Goal: Information Seeking & Learning: Learn about a topic

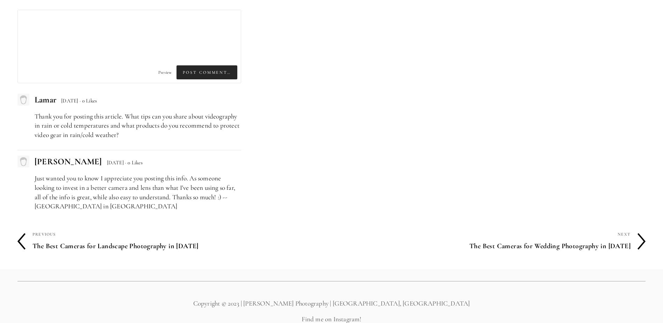
scroll to position [3598, 0]
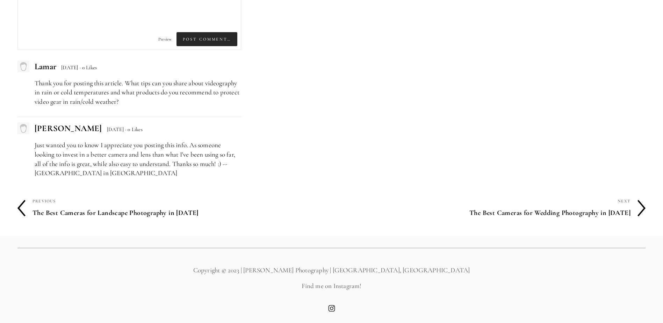
click at [568, 213] on h4 "The Best Cameras for Wedding Photography in 2025" at bounding box center [481, 212] width 299 height 15
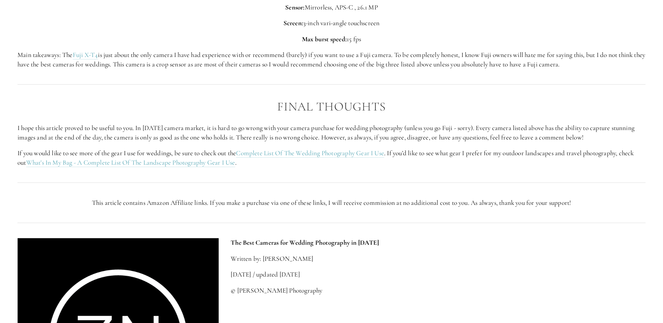
scroll to position [2410, 0]
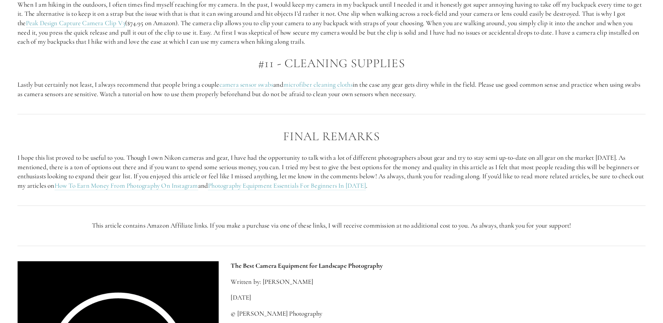
scroll to position [1852, 0]
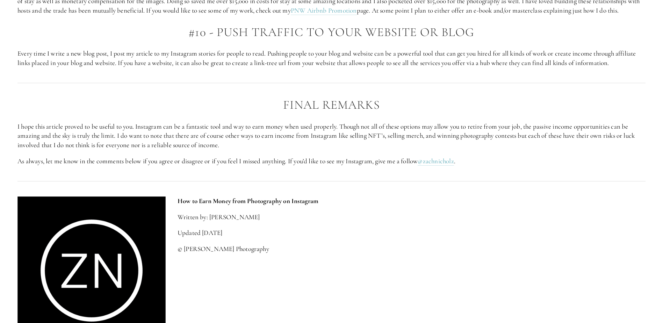
scroll to position [1258, 0]
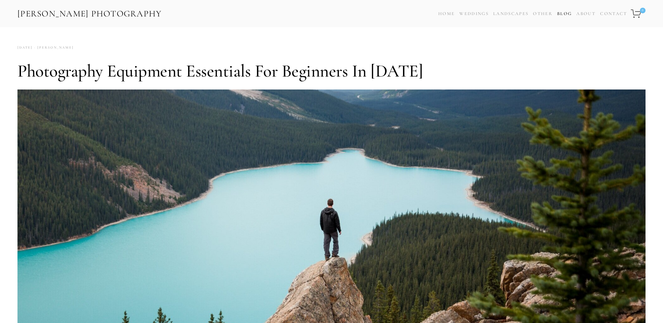
click at [559, 14] on link "Blog" at bounding box center [564, 14] width 15 height 10
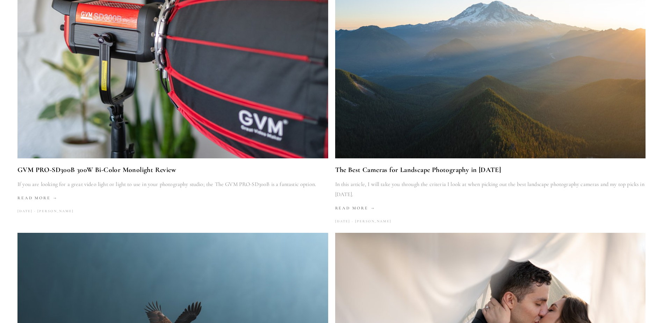
scroll to position [734, 0]
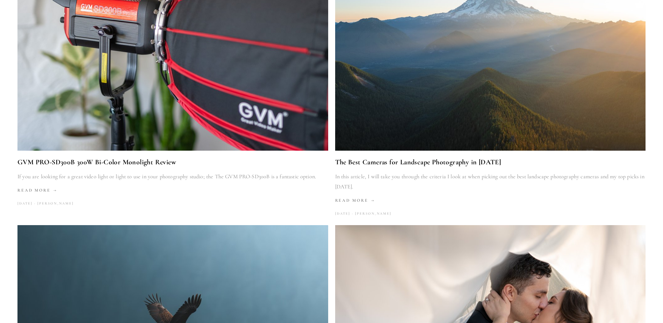
click at [415, 160] on link "The Best Cameras for Landscape Photography in [DATE]" at bounding box center [490, 162] width 311 height 12
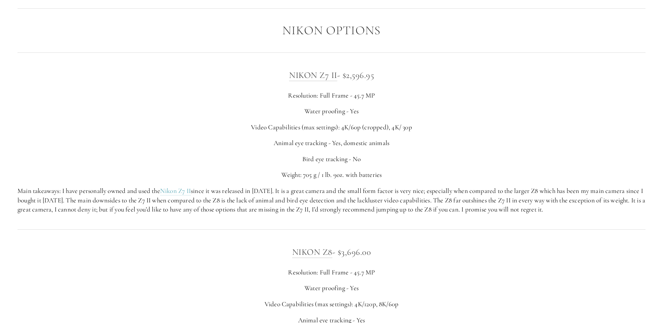
scroll to position [1223, 0]
